Goal: Information Seeking & Learning: Stay updated

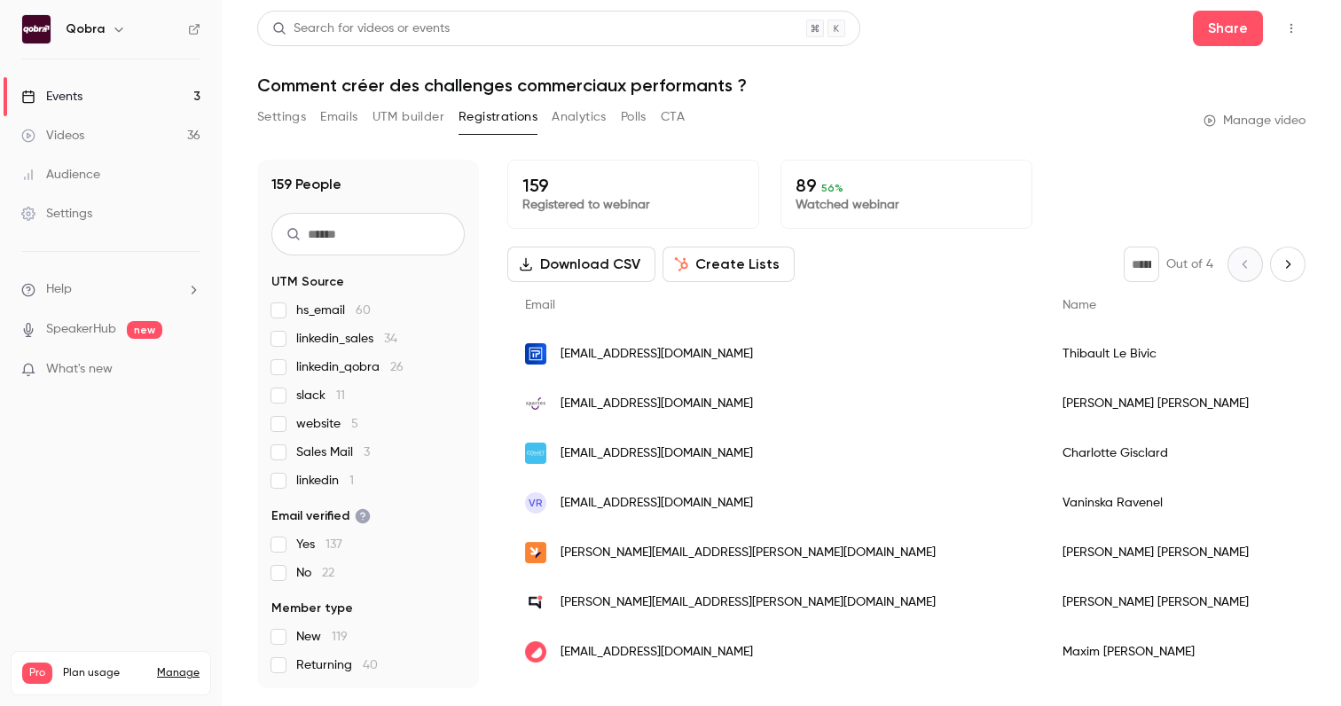
click at [147, 137] on link "Videos 36" at bounding box center [111, 135] width 222 height 39
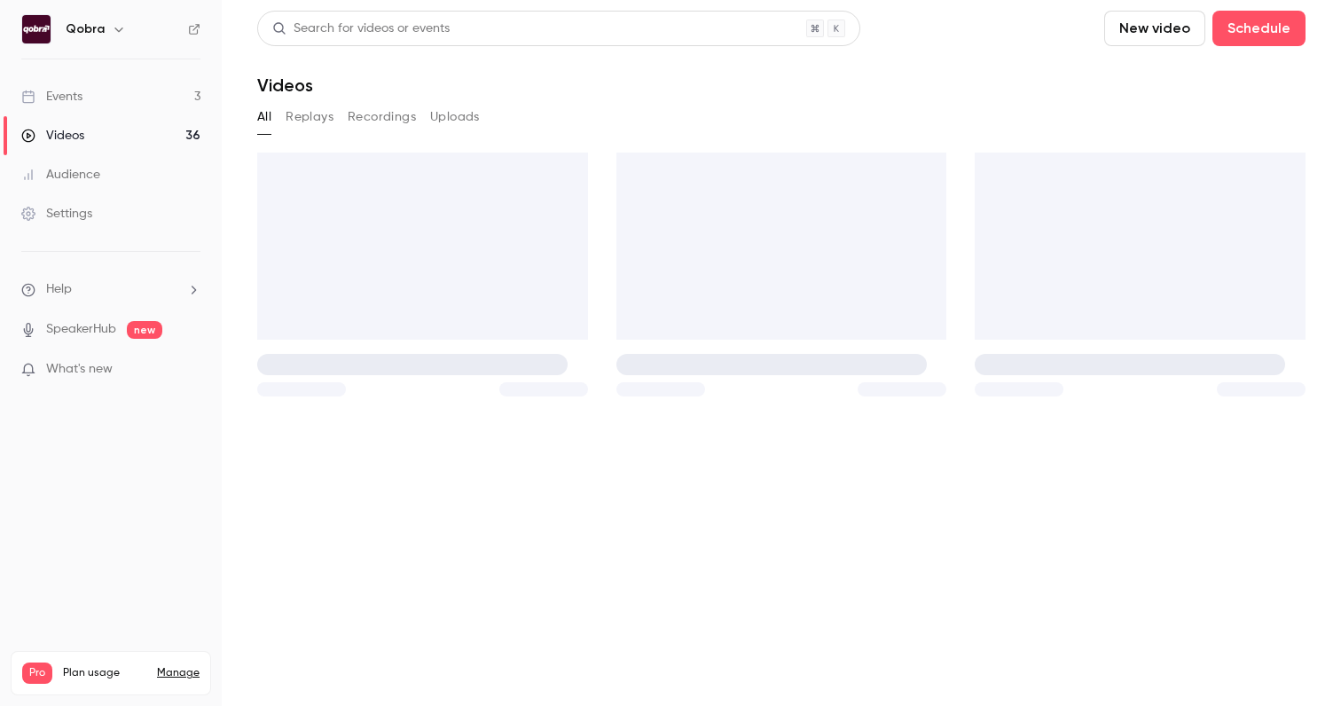
click at [179, 98] on link "Events 3" at bounding box center [111, 96] width 222 height 39
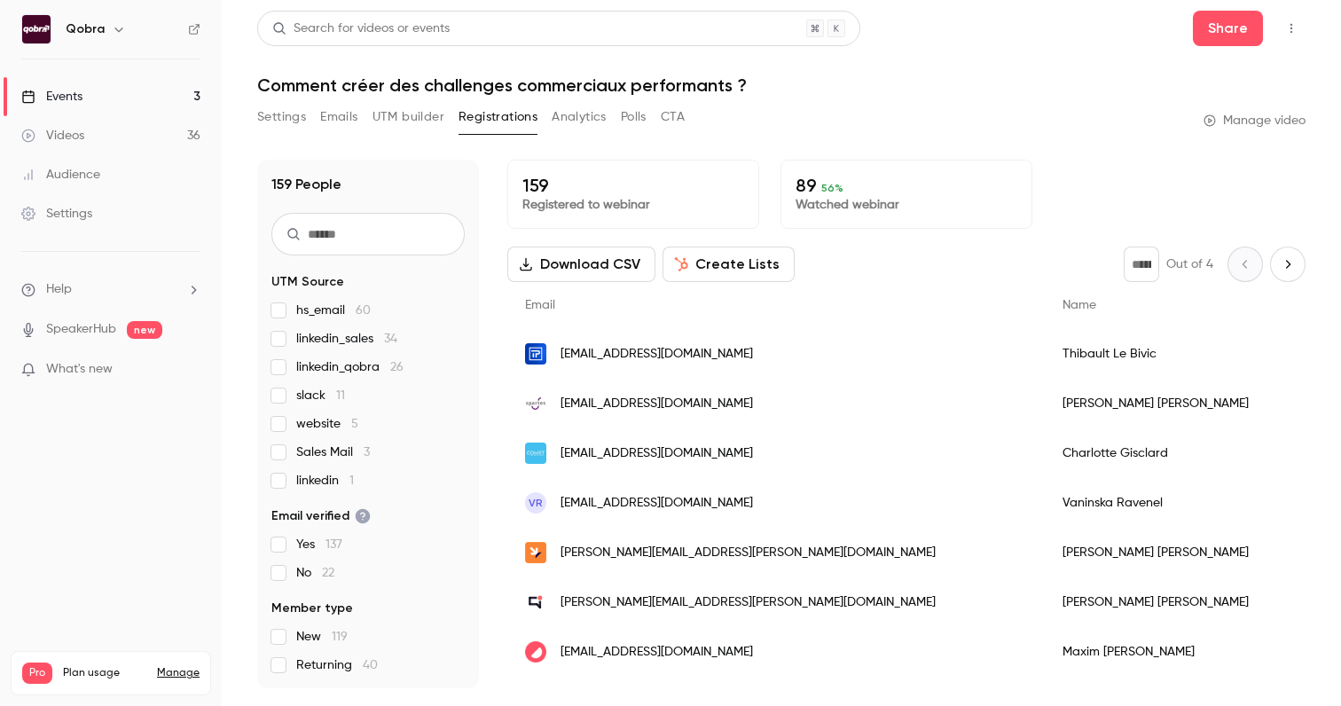
click at [108, 90] on link "Events 3" at bounding box center [111, 96] width 222 height 39
